Goal: Information Seeking & Learning: Understand process/instructions

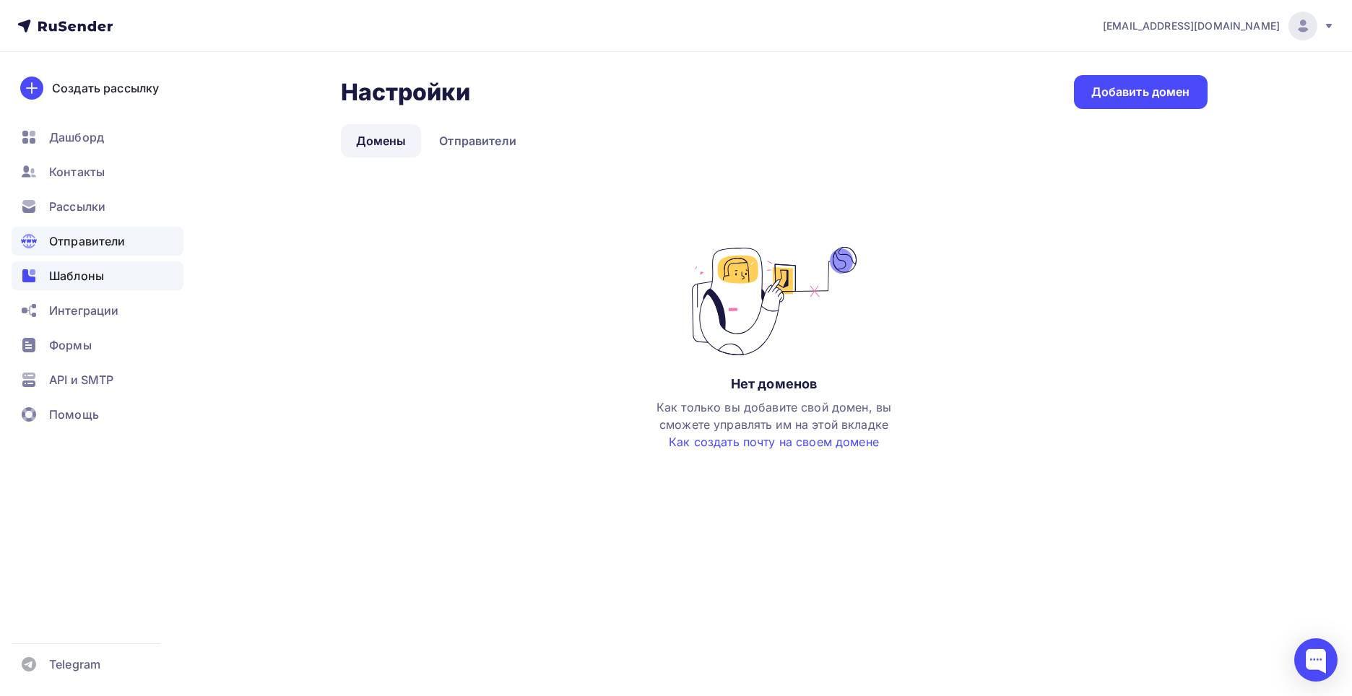
click at [69, 272] on span "Шаблоны" at bounding box center [76, 275] width 55 height 17
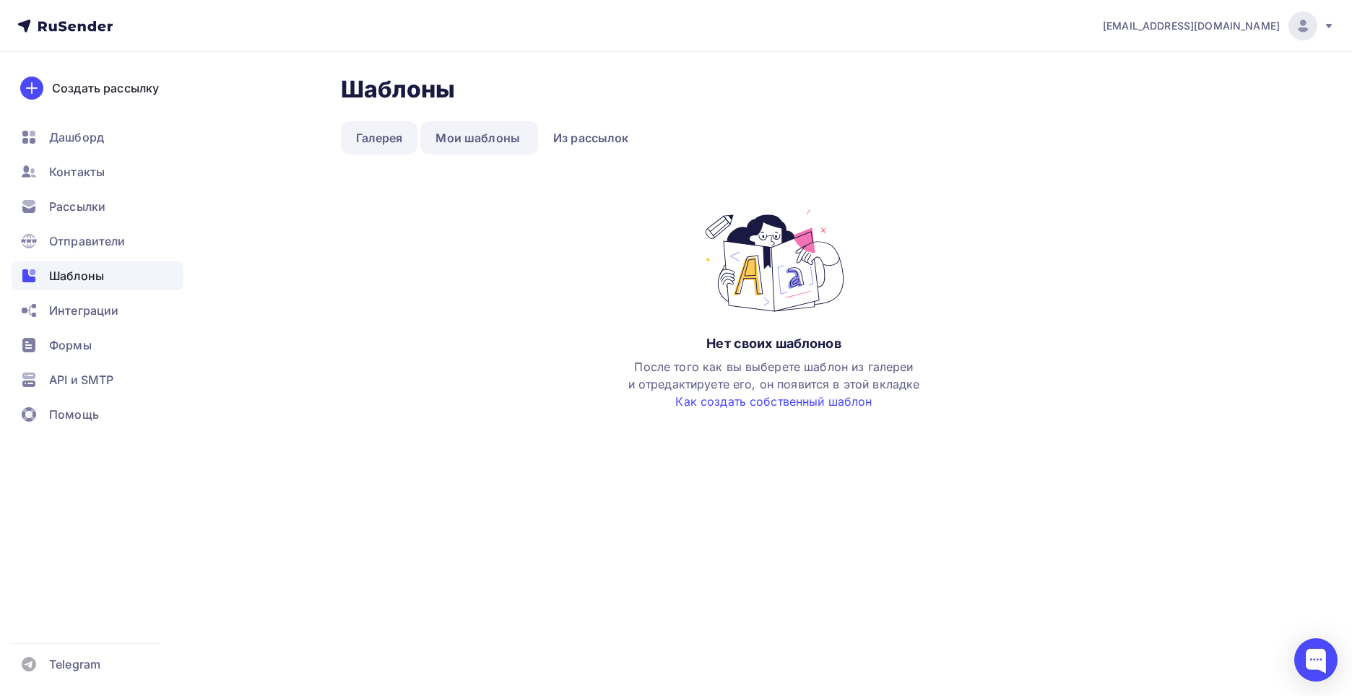
click at [397, 144] on link "Галерея" at bounding box center [379, 137] width 77 height 33
click at [591, 136] on link "Из рассылок" at bounding box center [591, 137] width 106 height 33
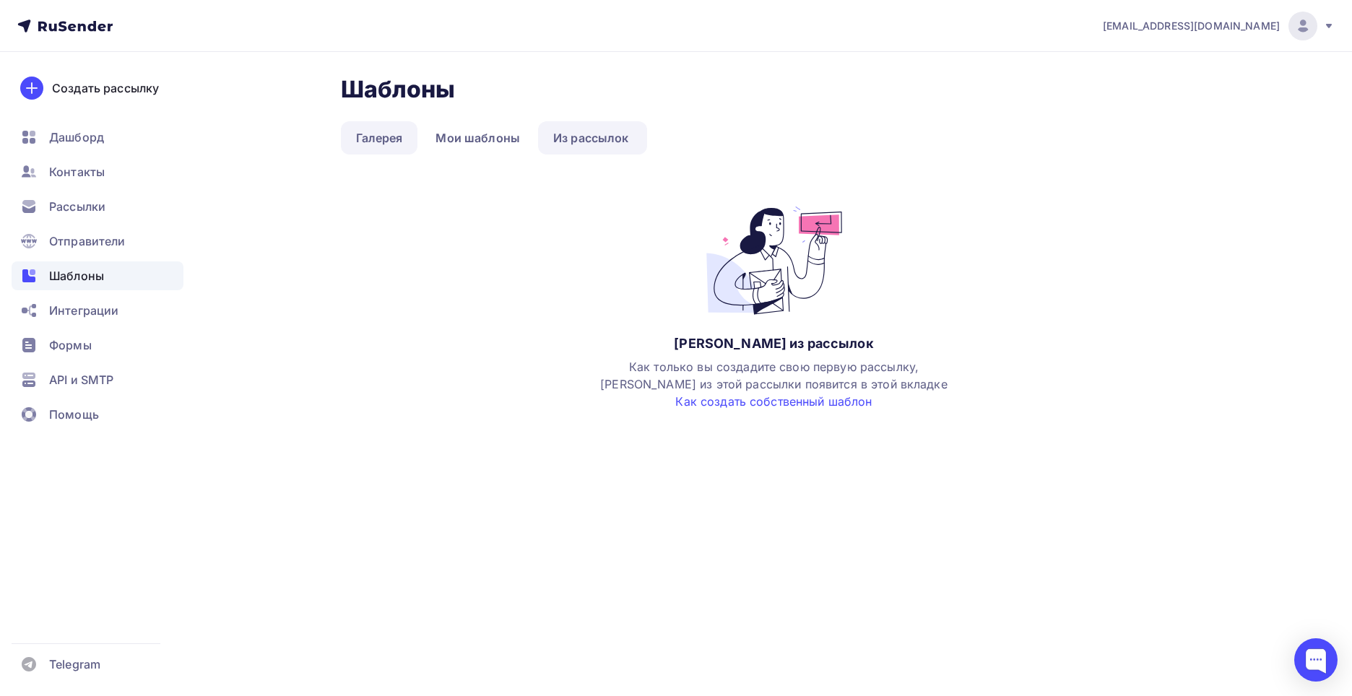
click at [407, 150] on link "Галерея" at bounding box center [379, 137] width 77 height 33
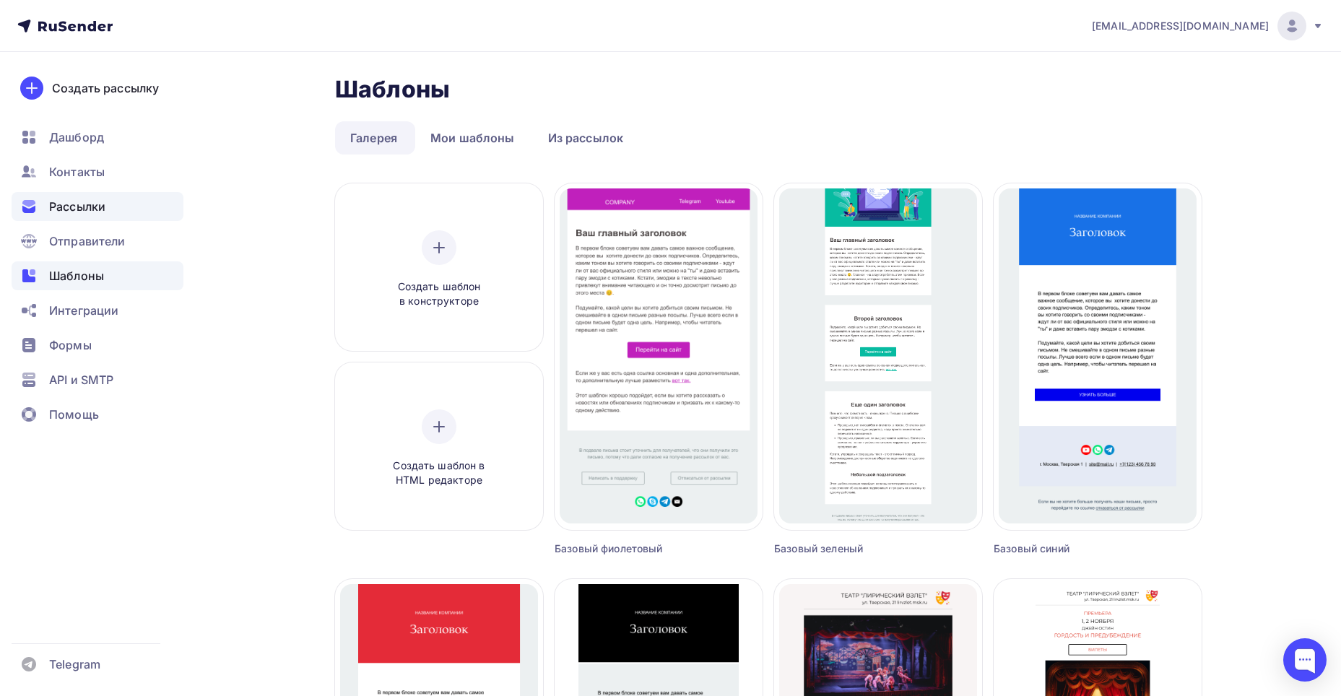
click at [71, 214] on span "Рассылки" at bounding box center [77, 206] width 56 height 17
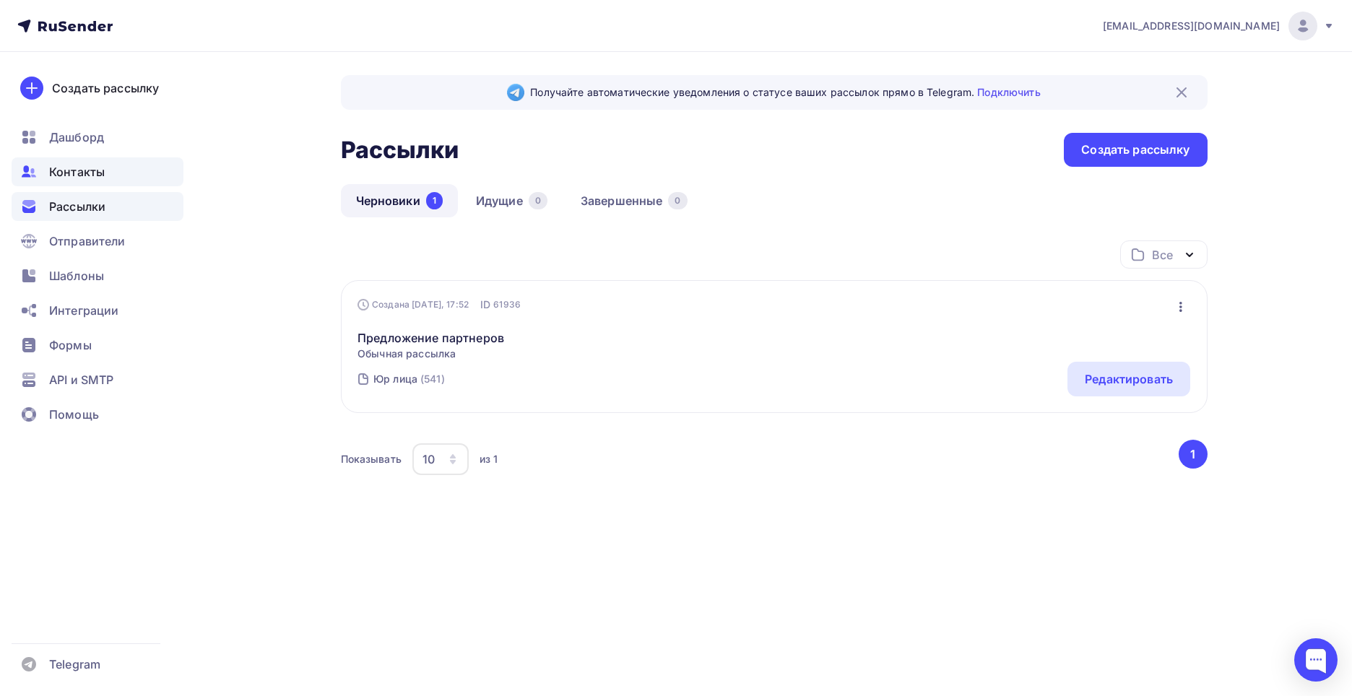
click at [83, 166] on span "Контакты" at bounding box center [77, 171] width 56 height 17
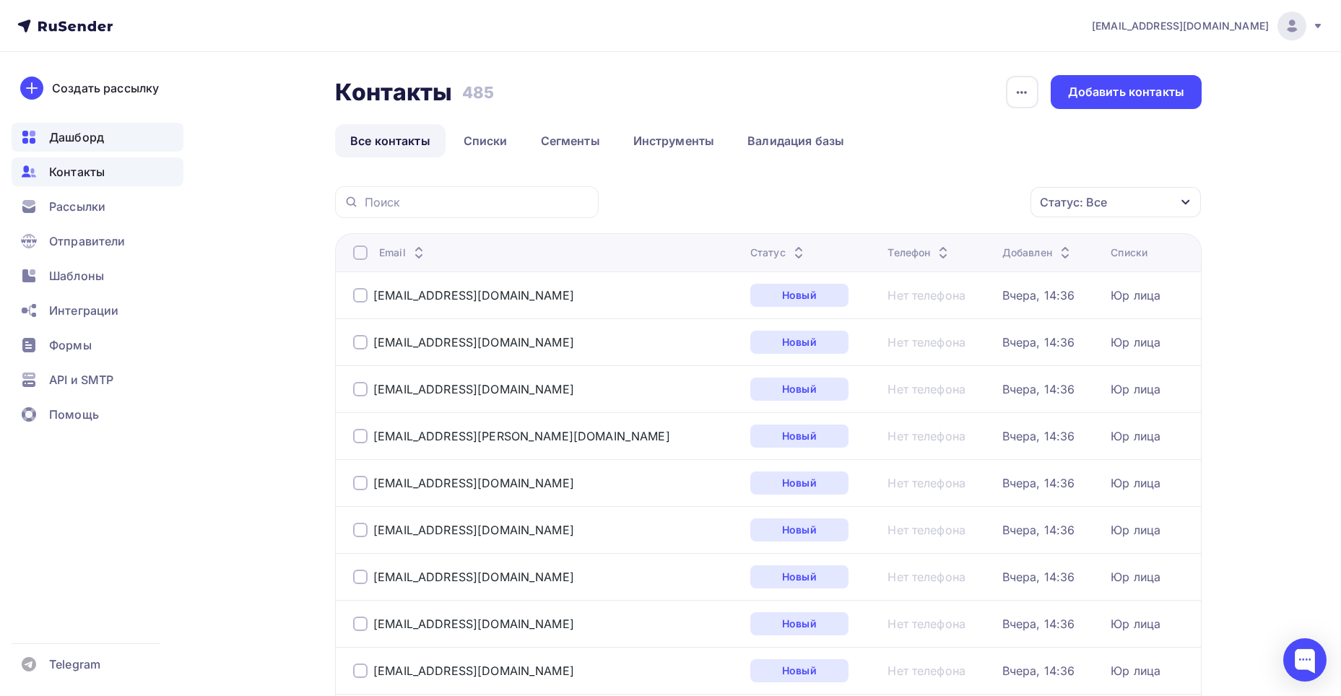
click at [94, 129] on span "Дашборд" at bounding box center [76, 137] width 55 height 17
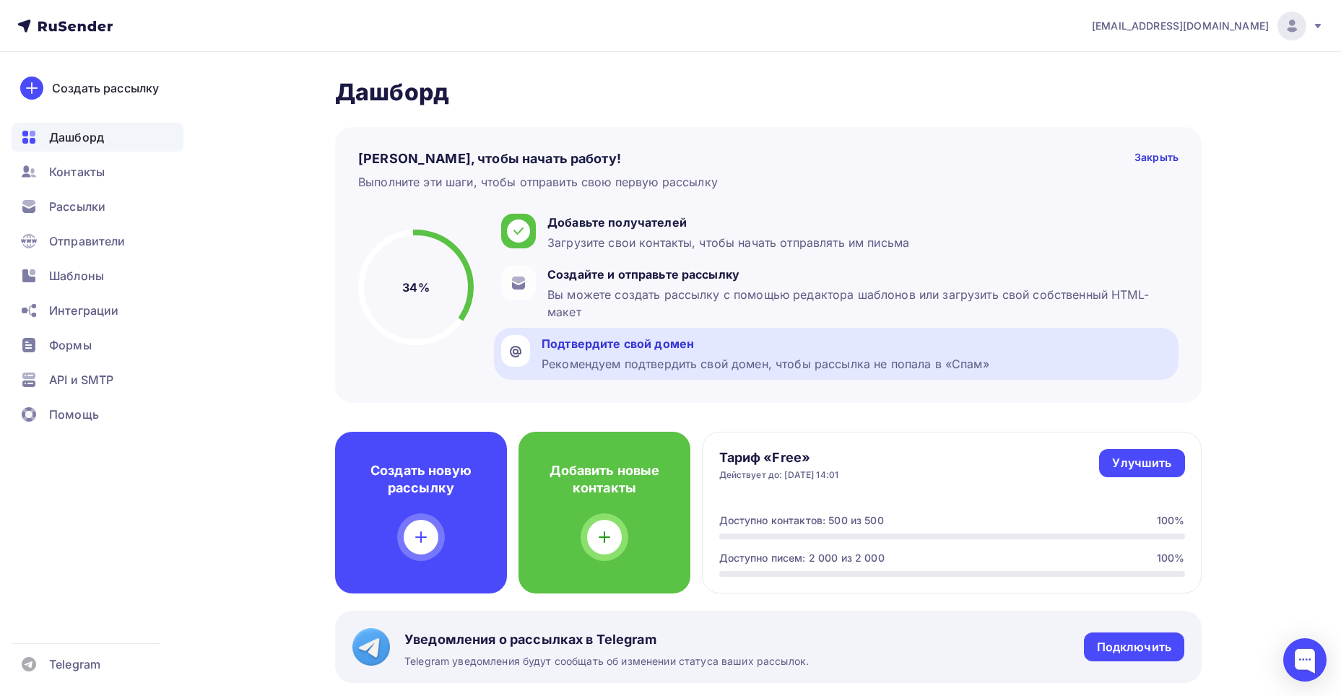
click at [631, 355] on div "Рекомендуем подтвердить свой домен, чтобы рассылка не попала в «Спам»" at bounding box center [766, 363] width 448 height 17
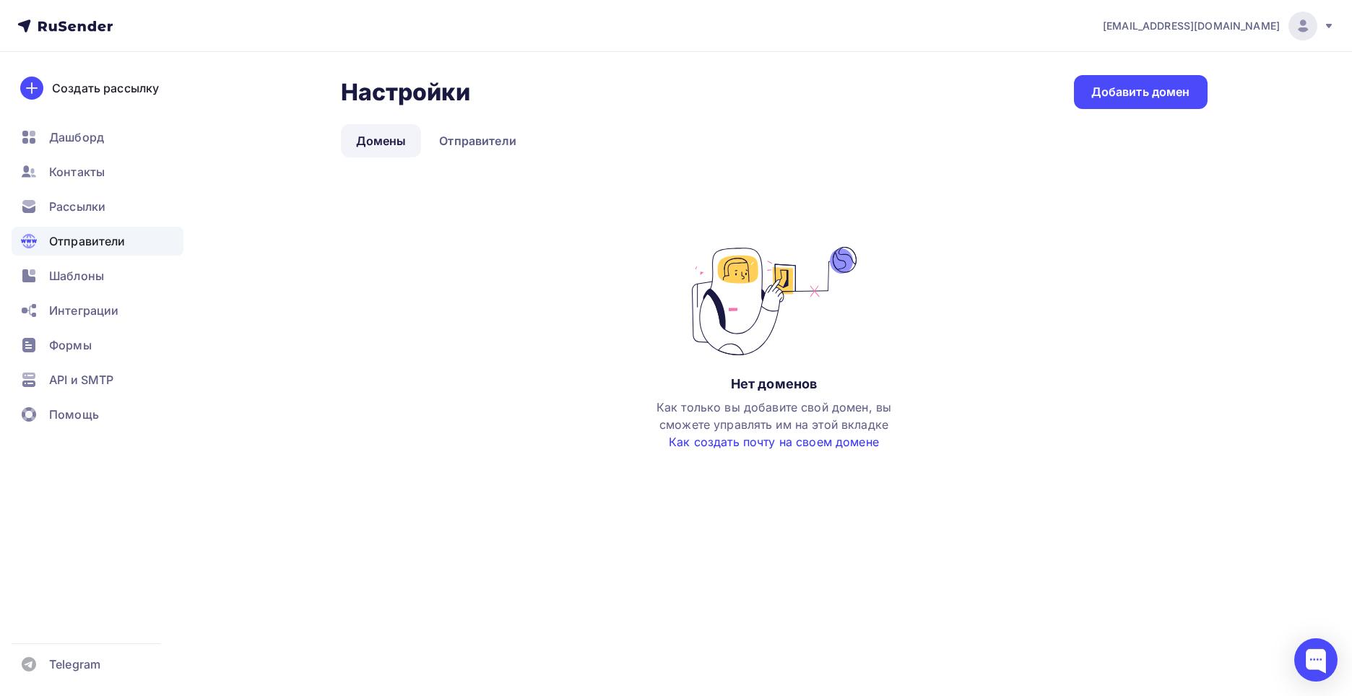
click at [810, 445] on link "Как создать почту на своем домене" at bounding box center [774, 442] width 210 height 14
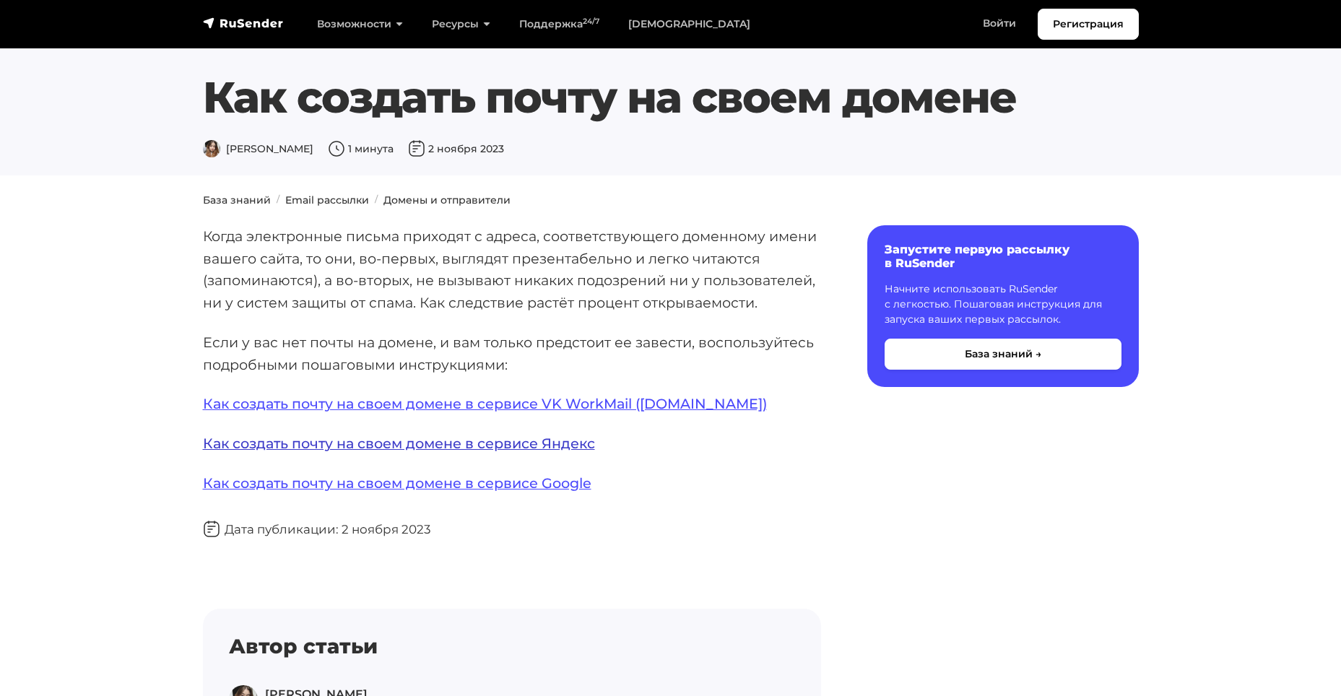
click at [572, 436] on link "Как создать почту на своем домене в сервисе Яндекс" at bounding box center [399, 443] width 392 height 17
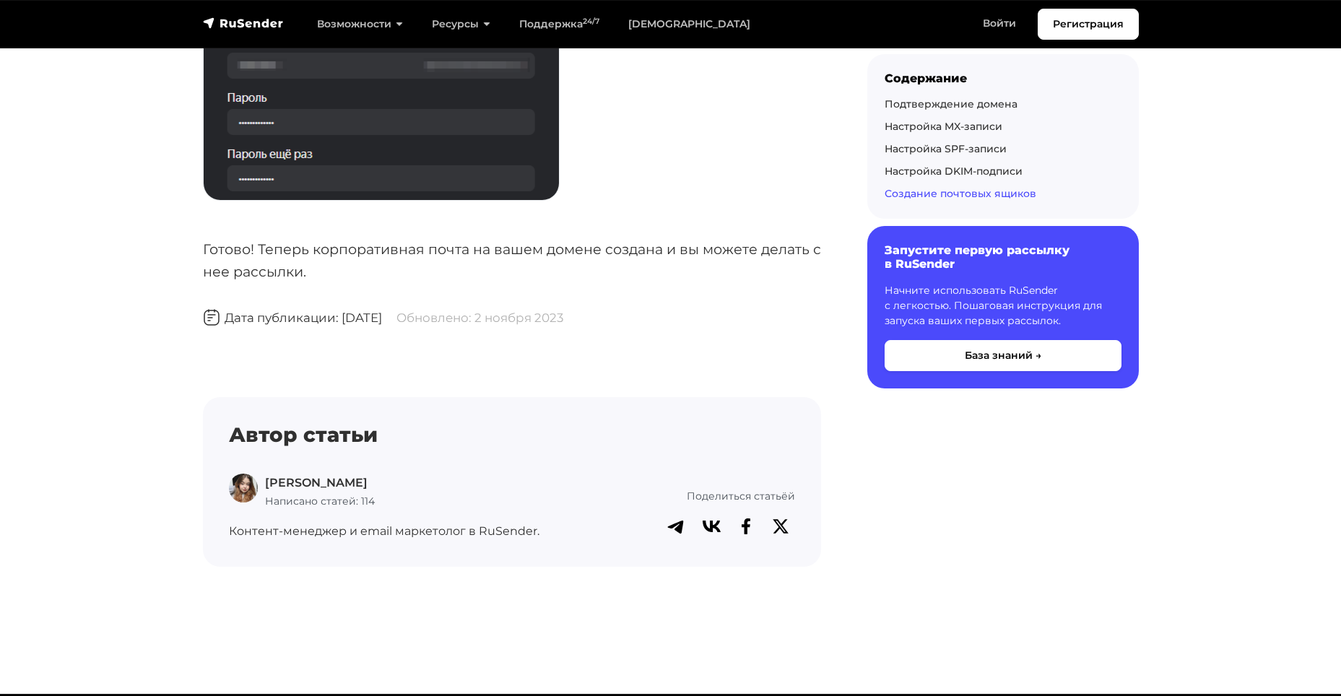
scroll to position [5826, 0]
